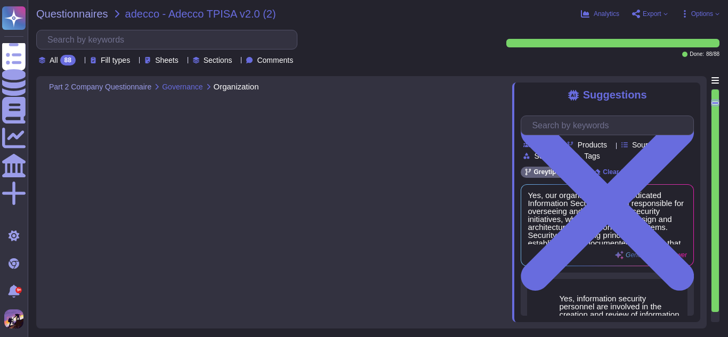
click at [20, 111] on icon at bounding box center [13, 110] width 23 height 27
type textarea "Yes, our organization has a dedicated Information Security function responsible…"
type textarea "Yes, we have a formal written Information Security Policy that has been documen…"
type textarea "Yes, our Information Security Policy includes user guidelines, also referred to…"
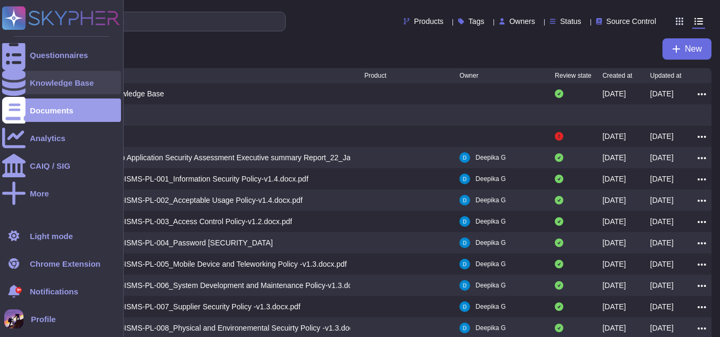
click at [55, 83] on div "Knowledge Base" at bounding box center [62, 83] width 64 height 8
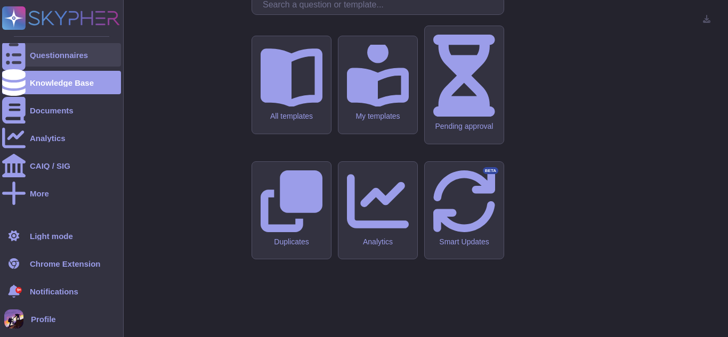
click at [50, 59] on div "Questionnaires" at bounding box center [61, 54] width 119 height 23
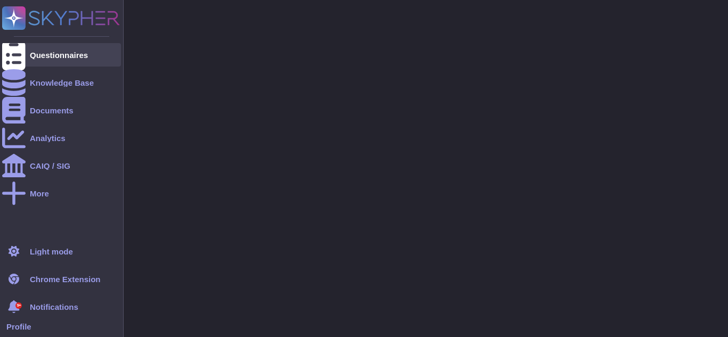
click at [50, 59] on div "Questionnaires" at bounding box center [61, 54] width 119 height 23
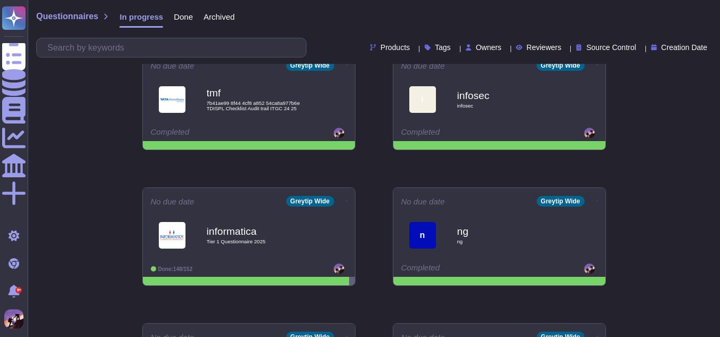
scroll to position [157, 0]
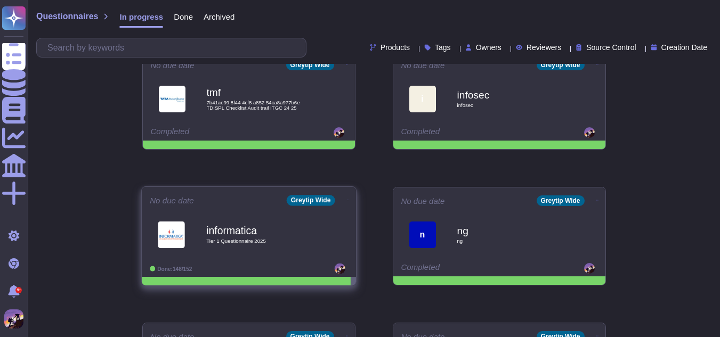
click at [283, 218] on div "informatica Tier 1 Questionnaire 2025" at bounding box center [260, 234] width 108 height 43
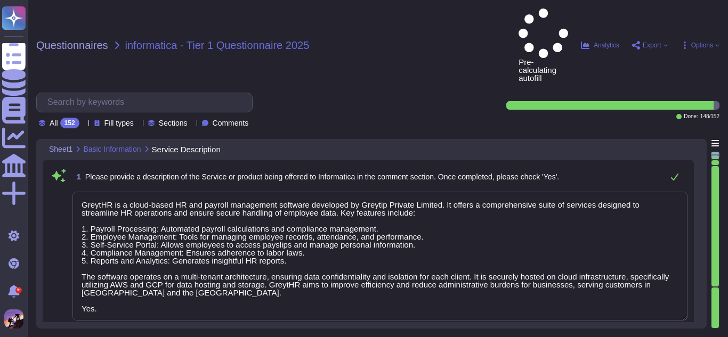
type textarea "GreytHR is a cloud-based HR and payroll management software developed by Greyti…"
type textarea "Yes, we do process personal data, which includes standard personal information …"
click at [716, 156] on div at bounding box center [714, 158] width 7 height 4
type textarea "Data for [DEMOGRAPHIC_DATA] customers will be stored in the [GEOGRAPHIC_DATA] r…"
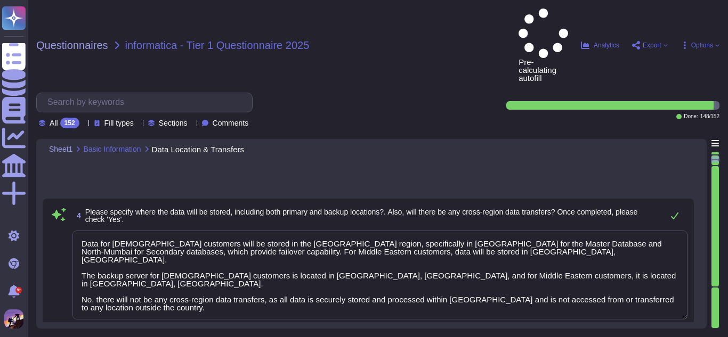
type textarea "[URL][DOMAIN_NAME]"
type textarea "The website for GreytHR is [URL][DOMAIN_NAME]."
type textarea "Performing procedures to obtain evidence about whether the Description is prese…"
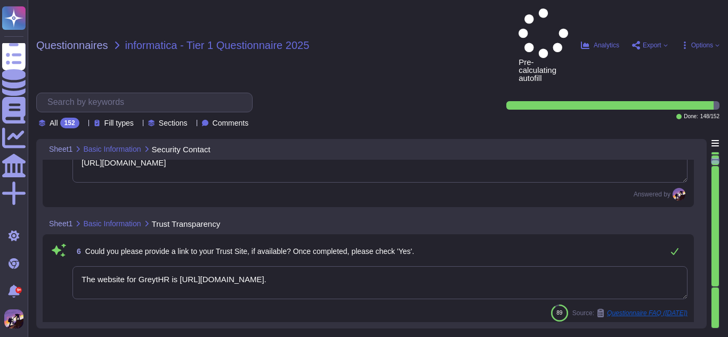
type textarea "Yes, our organization defines, implements, and evaluates processes, procedures,…"
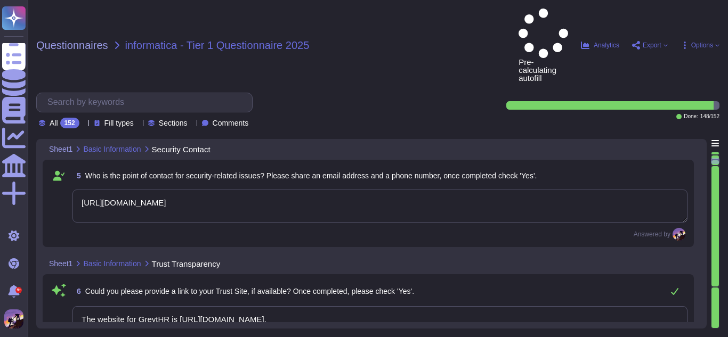
click at [716, 166] on div at bounding box center [714, 226] width 7 height 120
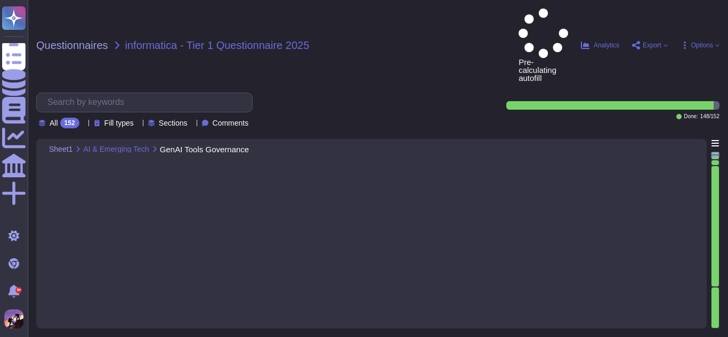
type textarea "Yes, we implement measures to ensure that each customer's data remains isolated…"
type textarea "We have Wazuh"
type textarea "We ensure compliance with applicable regulations through a comprehensive framew…"
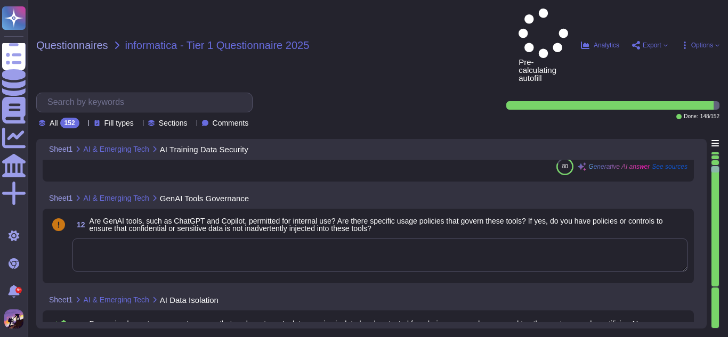
type textarea "We have established comprehensive controls to secure, protect privacy, and ensu…"
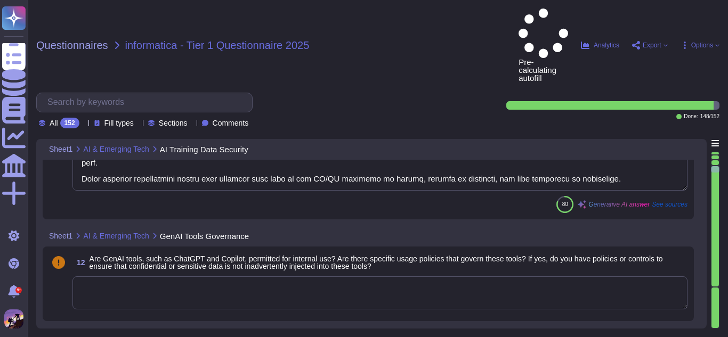
scroll to position [1481, 0]
click at [246, 277] on textarea at bounding box center [379, 293] width 615 height 33
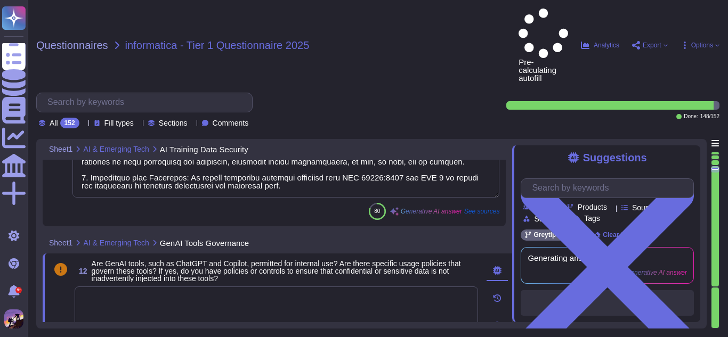
type textarea "Performing procedures to obtain evidence about whether the Description is prese…"
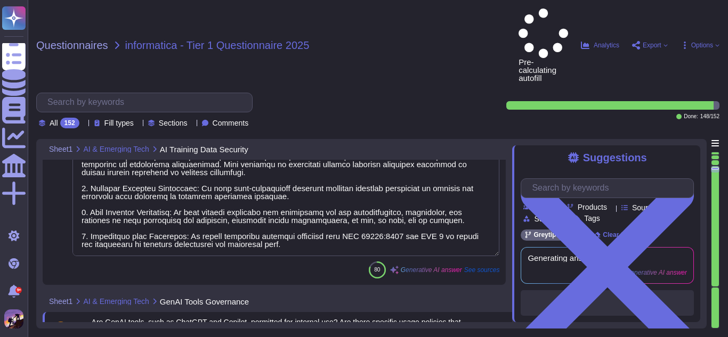
scroll to position [1422, 0]
click at [715, 269] on div at bounding box center [714, 226] width 7 height 120
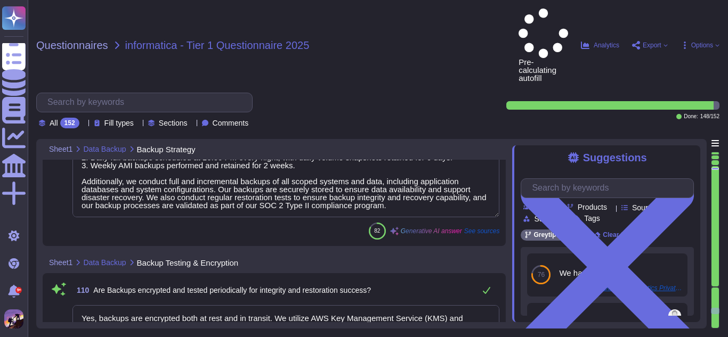
type textarea "Yes, we perform regular backups of critical systems and data. Our backup strate…"
type textarea "Yes, backups are encrypted both at rest and in transit. We utilize AWS Key Mana…"
type textarea "Our organization has implemented a comprehensive set of controls and procedures…"
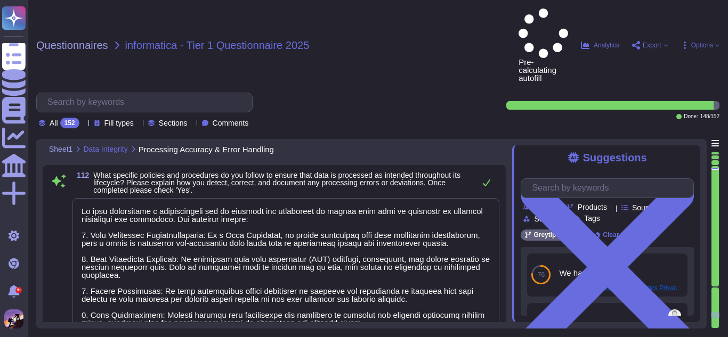
type textarea "Yes, we do process personal data in connection with the services provided. The …"
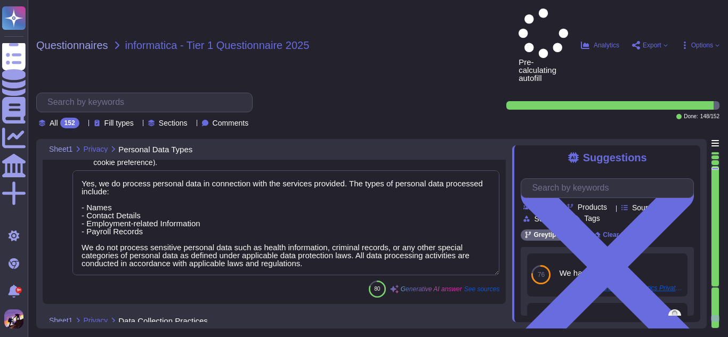
type textarea "We collect personal data through two primary methods: 1. Direct Collection: Per…"
type textarea "We have implemented a formal procedure and policy to restrict the processing of…"
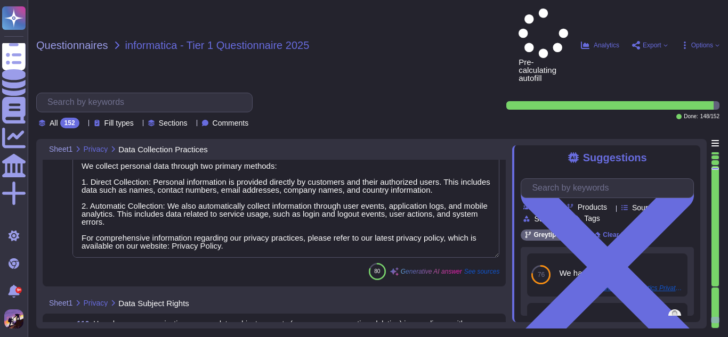
scroll to position [22917, 0]
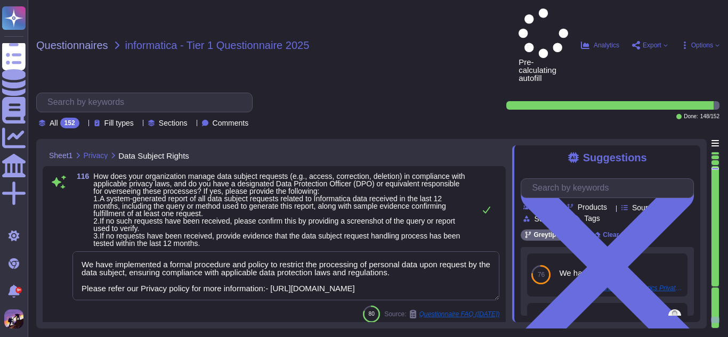
type textarea "We perform risk assessments annually. The areas covered in our risk assessments…"
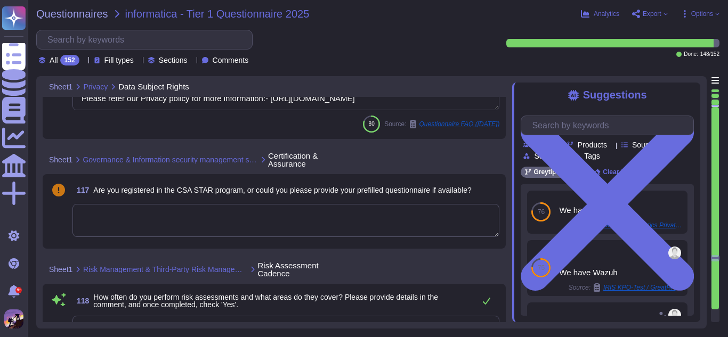
type textarea "Customer data is retained for 90 days after the termination of the client contr…"
click at [657, 11] on span "Export" at bounding box center [652, 14] width 19 height 6
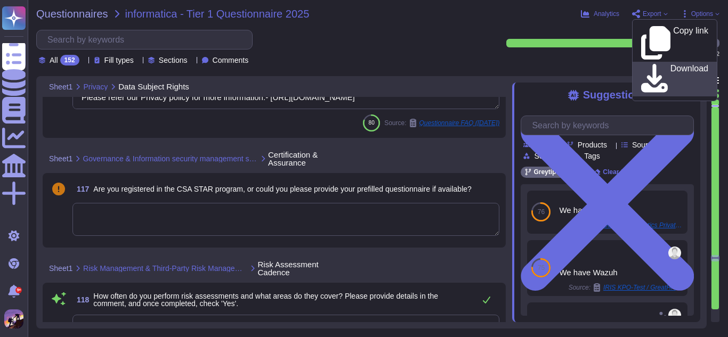
click at [670, 64] on p "Download" at bounding box center [689, 79] width 38 height 30
